Goal: Navigation & Orientation: Go to known website

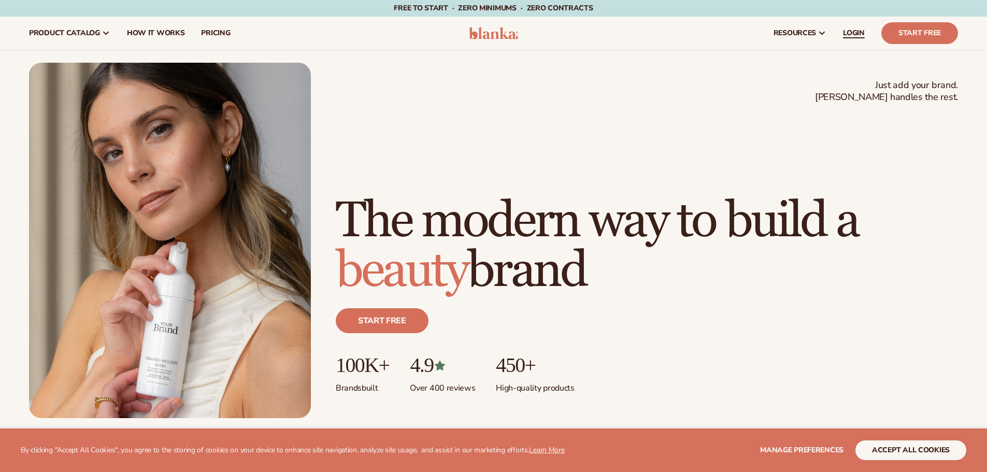
click at [847, 30] on span "LOGIN" at bounding box center [854, 33] width 22 height 8
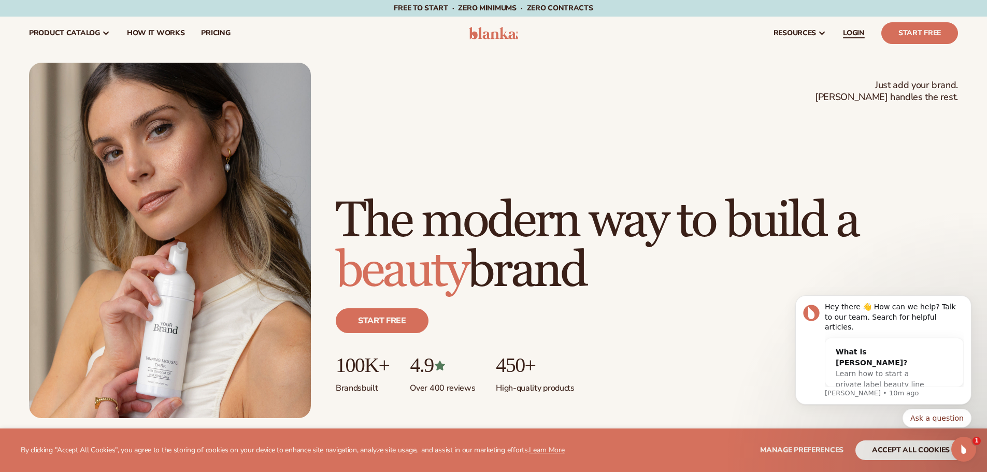
click at [852, 33] on span "LOGIN" at bounding box center [854, 33] width 22 height 8
